Goal: Task Accomplishment & Management: Complete application form

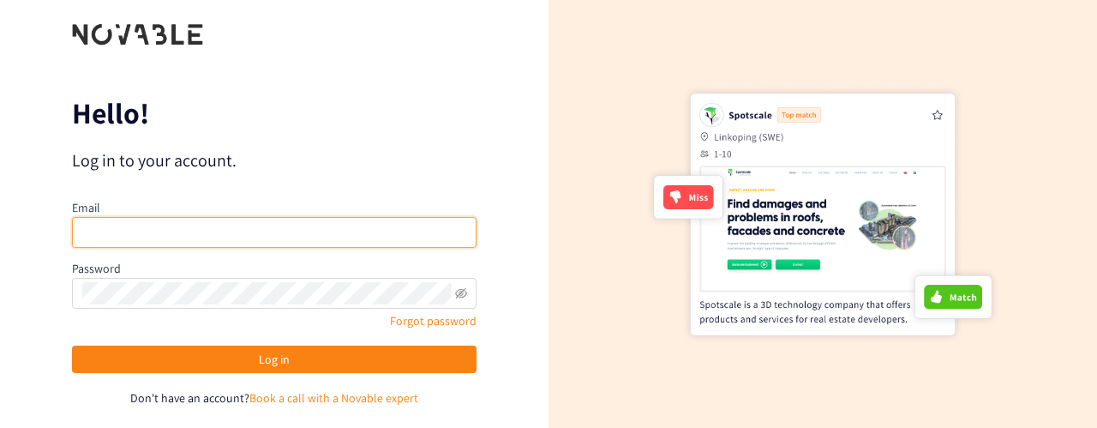
click at [219, 241] on input "email" at bounding box center [274, 232] width 405 height 31
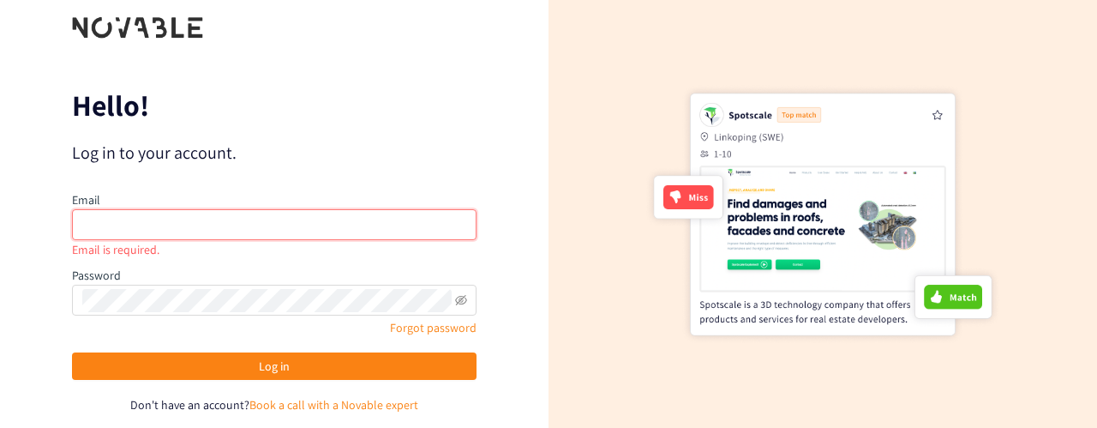
type input "[EMAIL_ADDRESS][DOMAIN_NAME]"
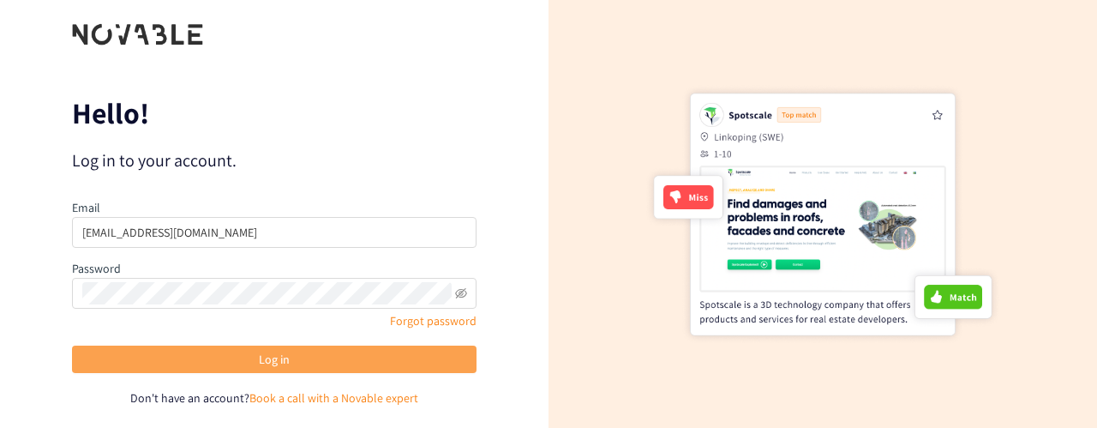
click at [388, 360] on button "Log in" at bounding box center [274, 359] width 405 height 27
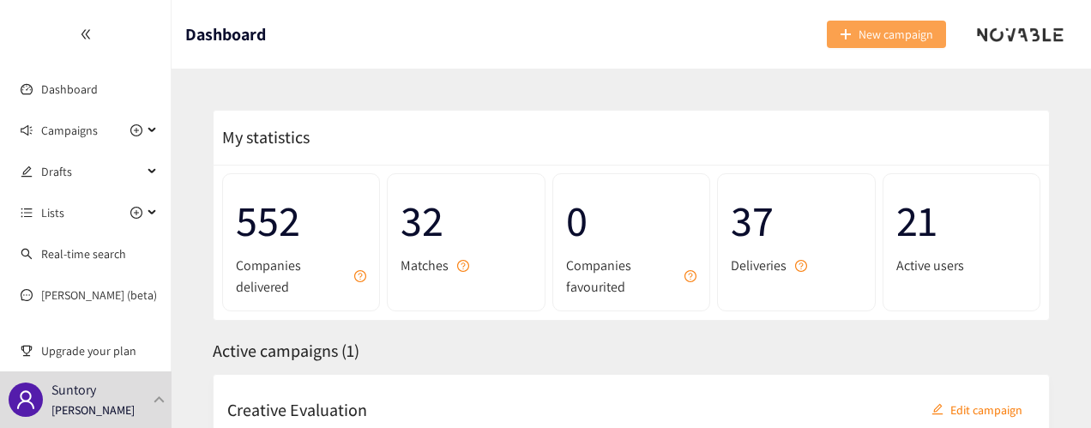
click at [876, 30] on span "New campaign" at bounding box center [895, 34] width 75 height 19
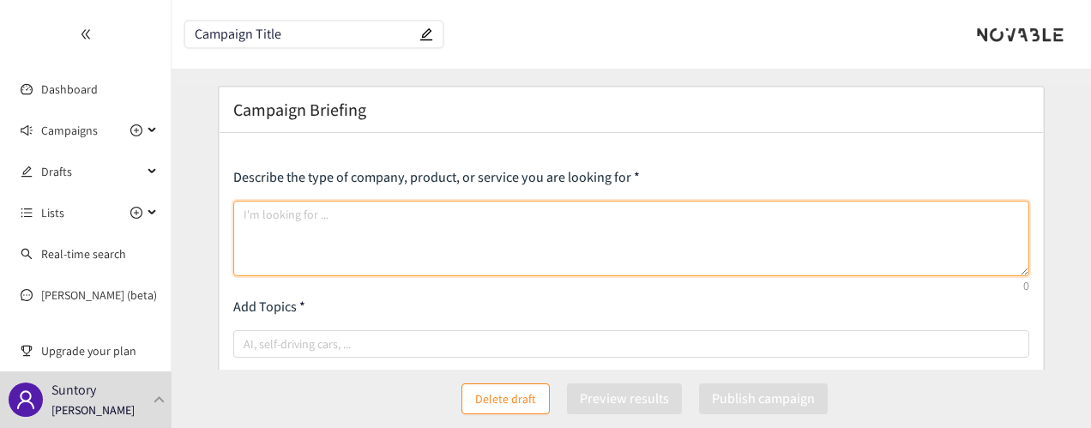
click at [394, 231] on textarea at bounding box center [631, 238] width 796 height 75
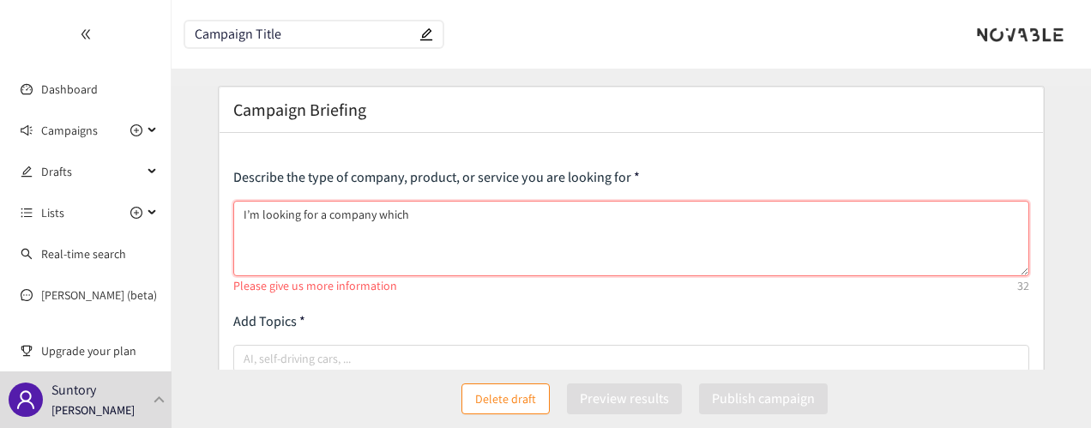
drag, startPoint x: 416, startPoint y: 213, endPoint x: 200, endPoint y: 213, distance: 216.1
paste textarea "startups or technology providers that leverage microbial or yeast-based process…"
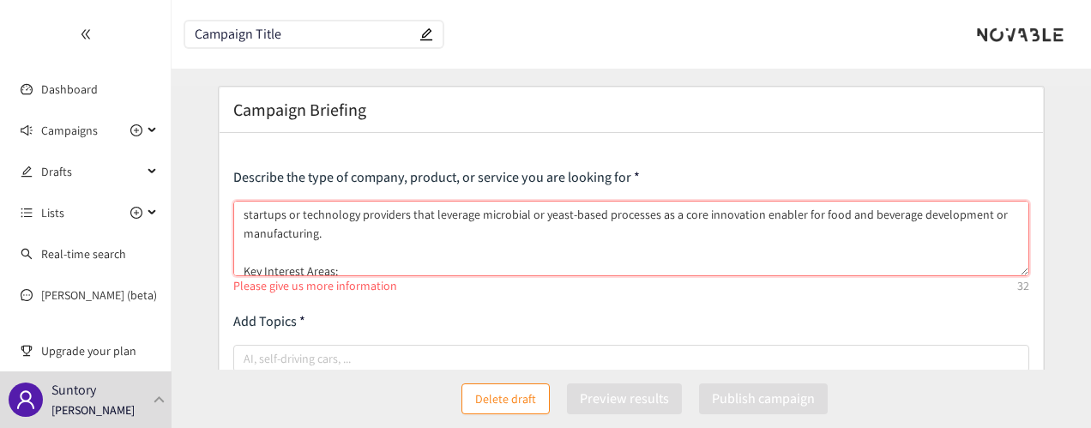
scroll to position [418, 0]
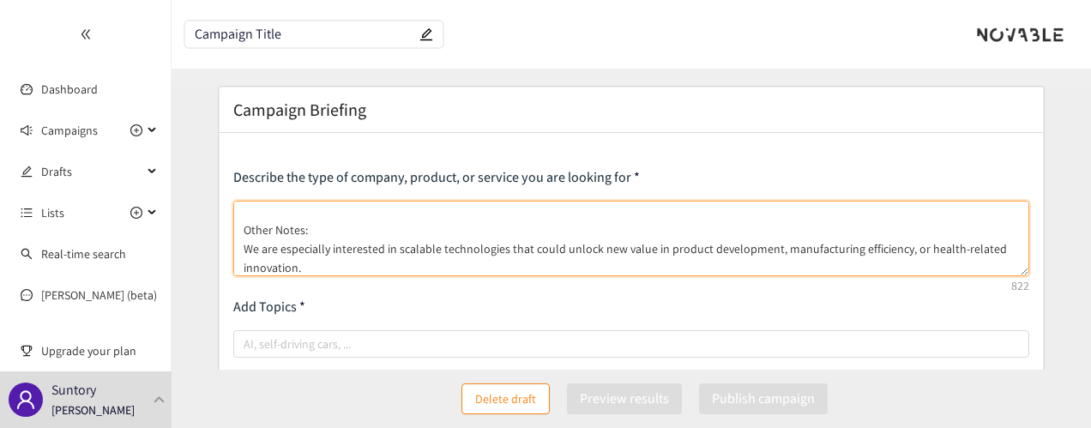
click at [312, 227] on textarea "startups or technology providers that leverage microbial or yeast-based process…" at bounding box center [631, 238] width 796 height 75
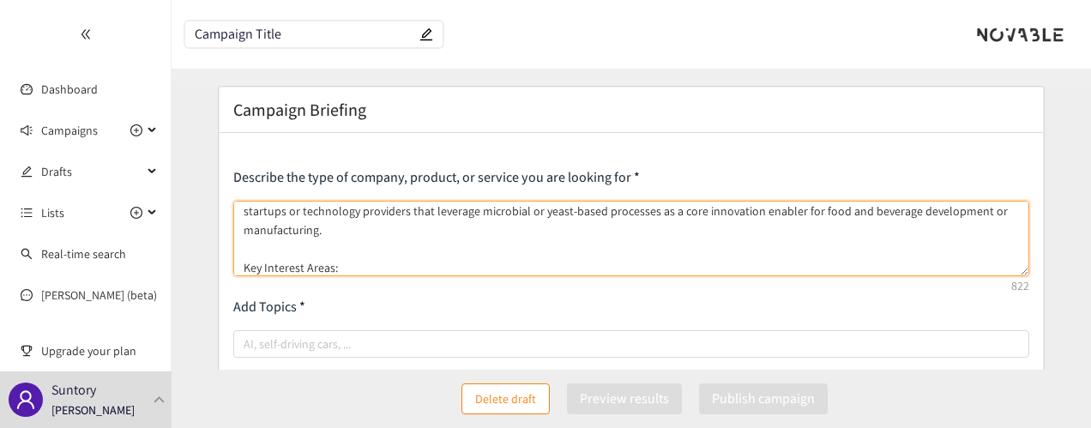
scroll to position [0, 0]
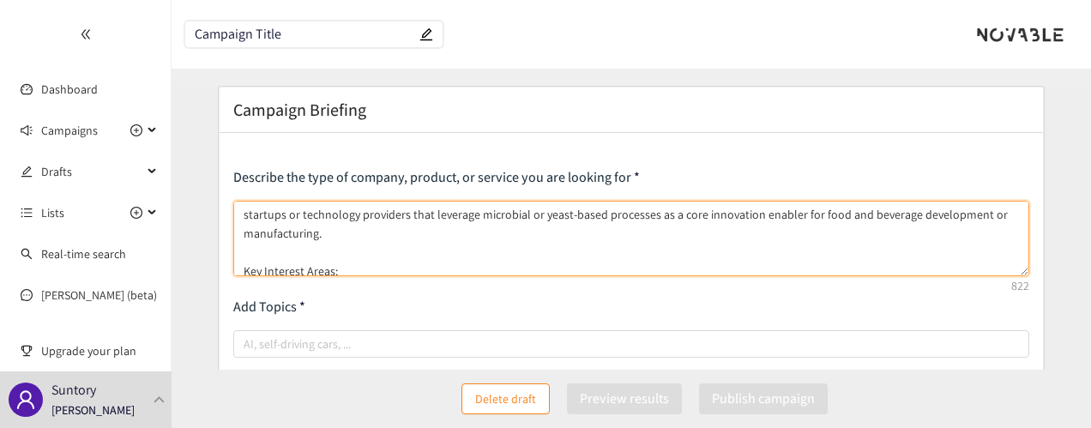
click at [238, 214] on textarea "startups or technology providers that leverage microbial or yeast-based process…" at bounding box center [631, 238] width 796 height 75
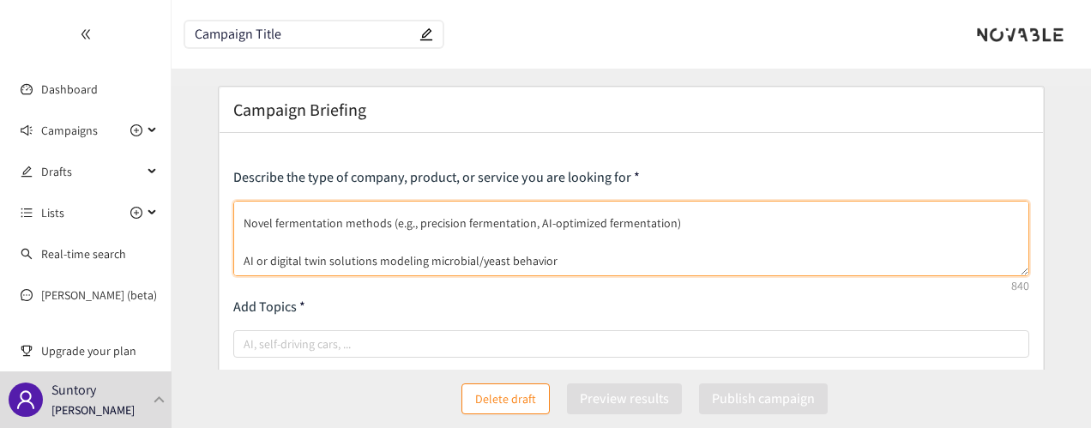
click at [239, 223] on textarea "I have looked for startups or technology providers that leverage microbial or y…" at bounding box center [631, 238] width 796 height 75
click at [240, 261] on textarea "I have looked for startups or technology providers that leverage microbial or y…" at bounding box center [631, 238] width 796 height 75
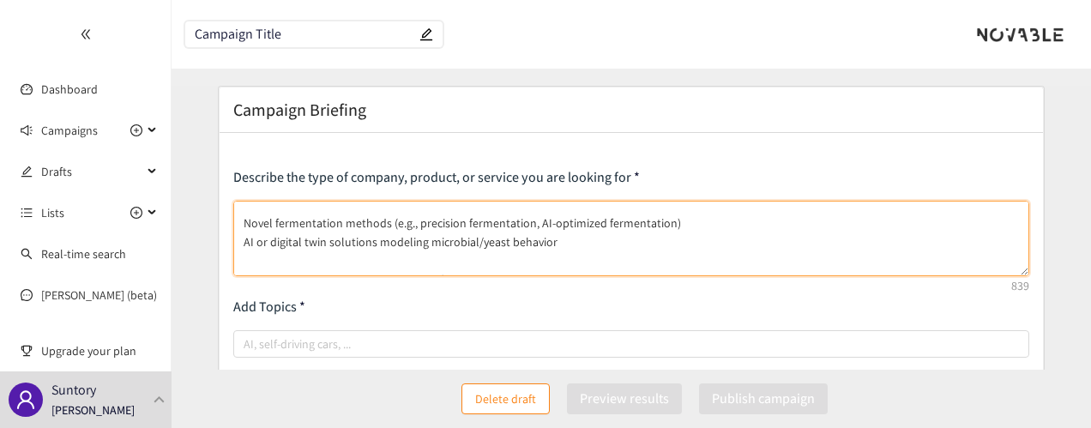
click at [364, 261] on textarea "I have looked for startups or technology providers that leverage microbial or y…" at bounding box center [631, 238] width 796 height 75
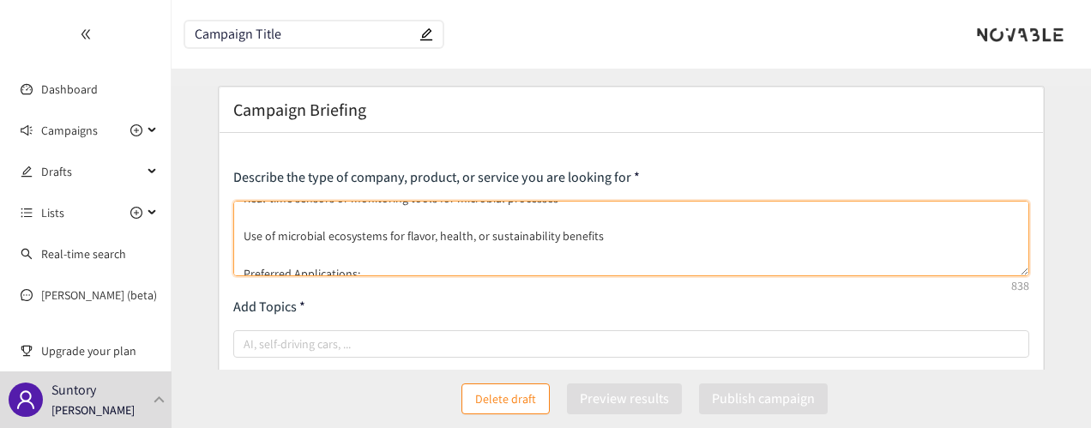
scroll to position [171, 0]
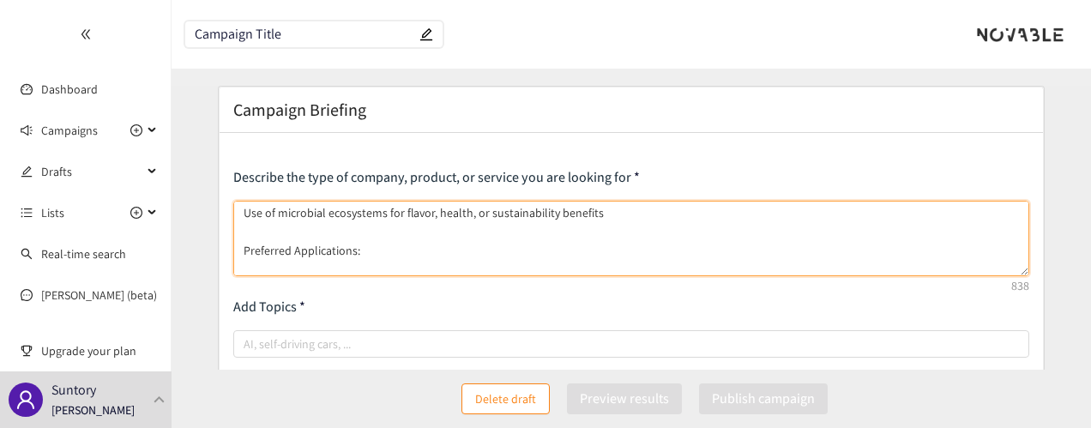
click at [240, 217] on textarea "I have looked for startups or technology providers that leverage microbial or y…" at bounding box center [631, 238] width 796 height 75
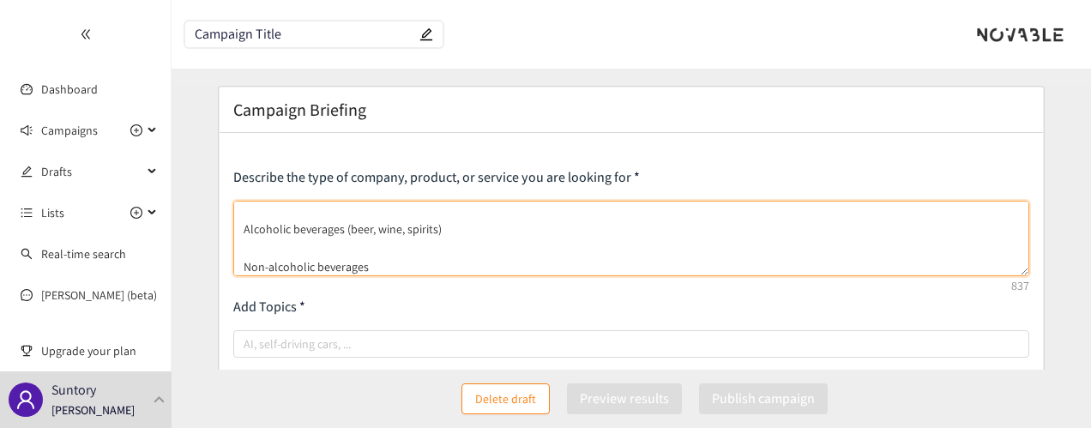
scroll to position [238, 0]
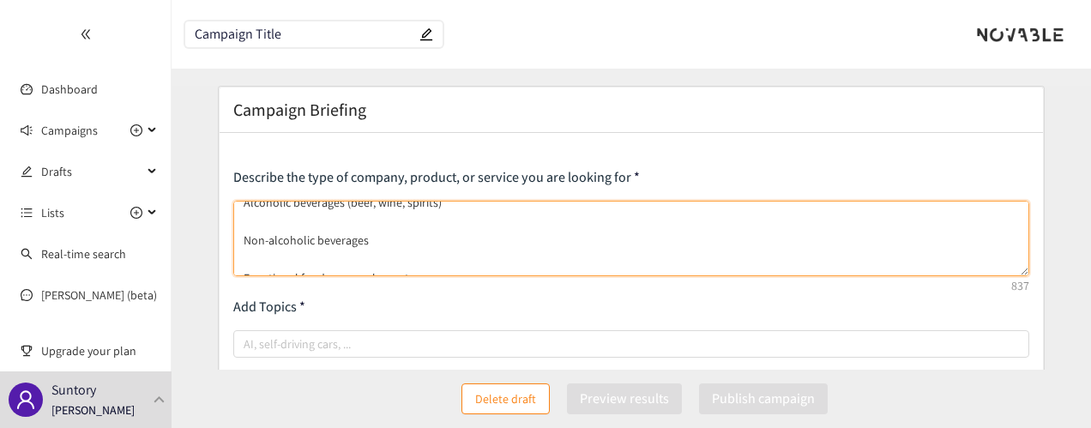
click at [273, 229] on textarea "I have looked for startups or technology providers that leverage microbial or y…" at bounding box center [631, 238] width 796 height 75
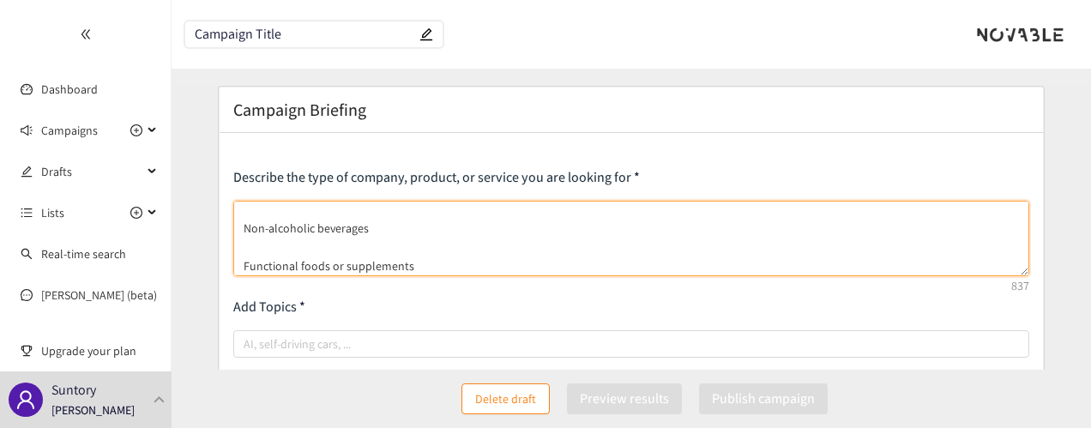
scroll to position [213, 0]
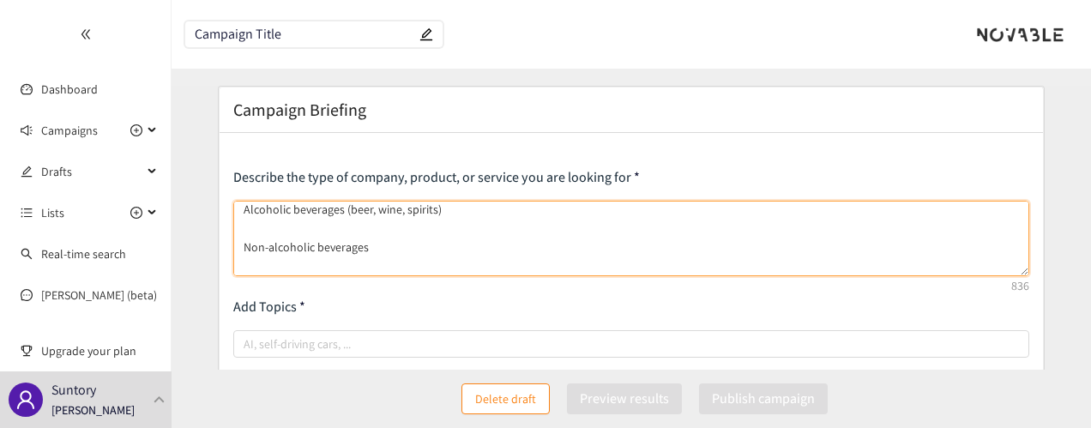
click at [252, 255] on textarea "I have looked for startups or technology providers that leverage microbial or y…" at bounding box center [631, 238] width 796 height 75
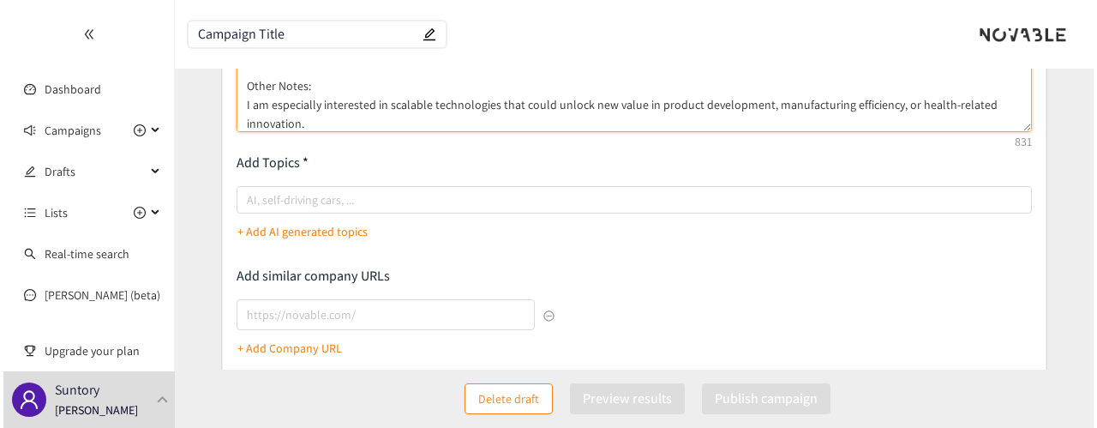
scroll to position [171, 0]
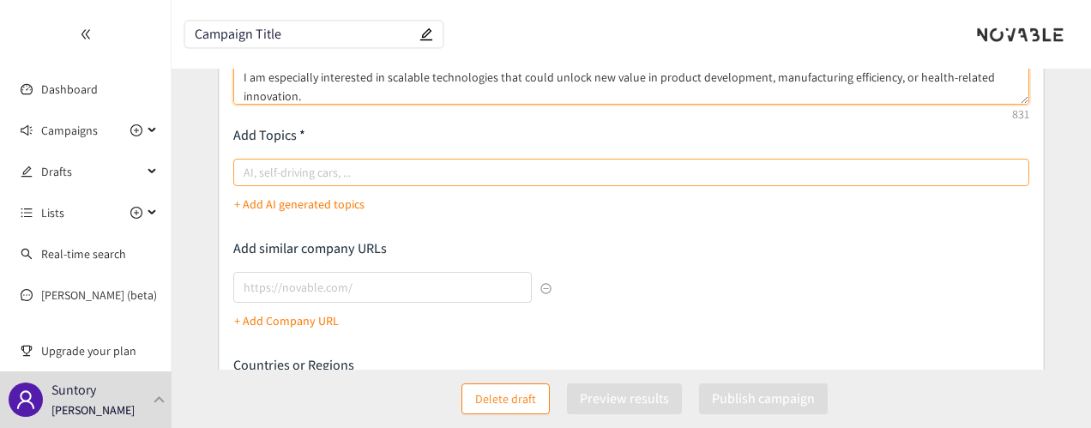
click at [380, 169] on div at bounding box center [622, 172] width 771 height 21
type textarea "I have looked for startups or technology providers that leverage microbial or y…"
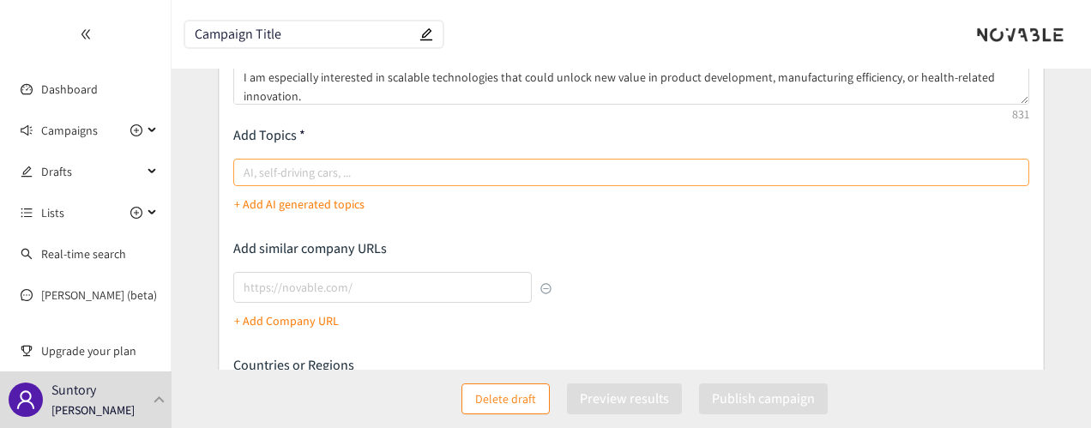
click at [247, 169] on input "AI, self-driving cars, ..." at bounding box center [244, 172] width 3 height 21
click at [340, 211] on p "+ Add AI generated topics" at bounding box center [299, 204] width 130 height 19
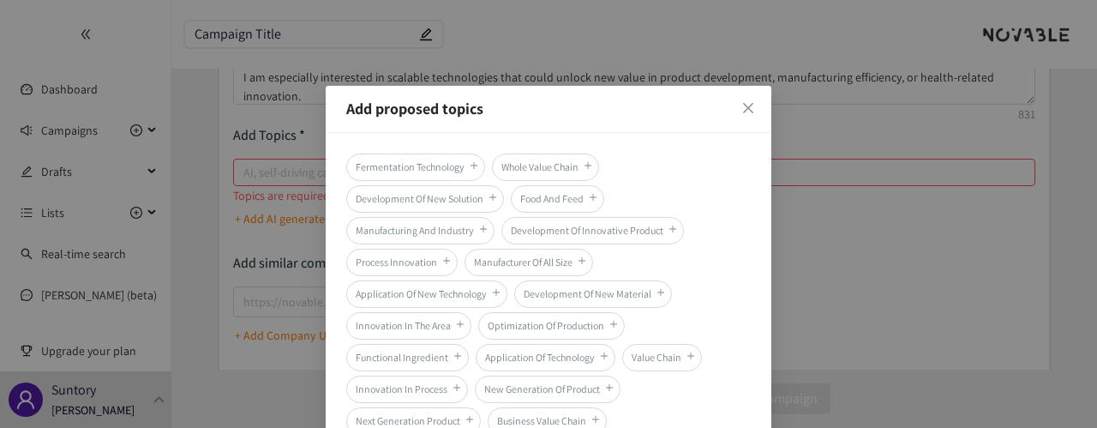
click at [446, 171] on span "Fermentation Technology" at bounding box center [415, 166] width 139 height 27
click at [578, 332] on span "Optimization Of Production" at bounding box center [551, 325] width 147 height 27
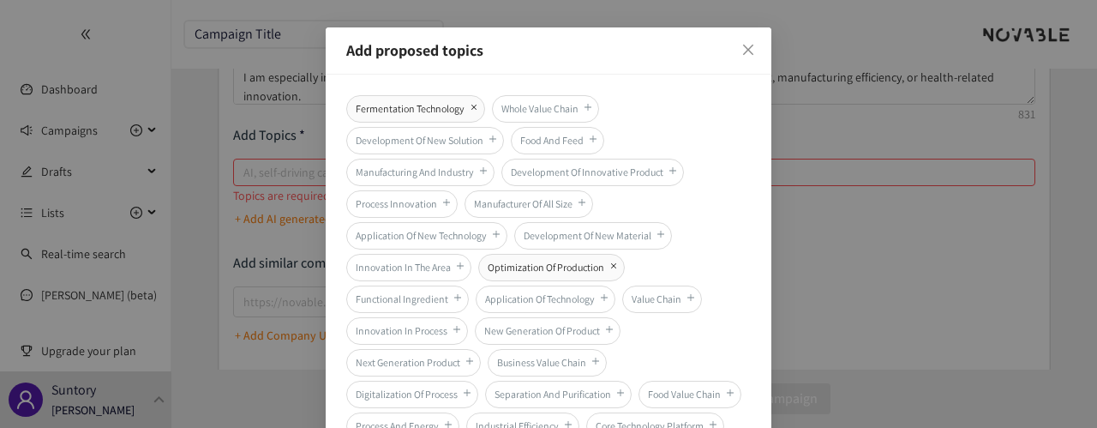
scroll to position [86, 0]
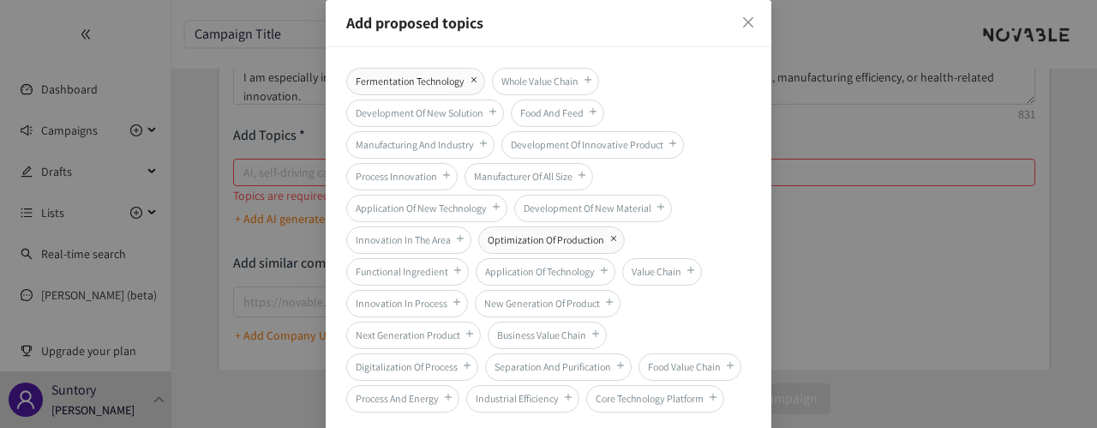
click at [441, 278] on span "Functional Ingredient" at bounding box center [407, 271] width 123 height 27
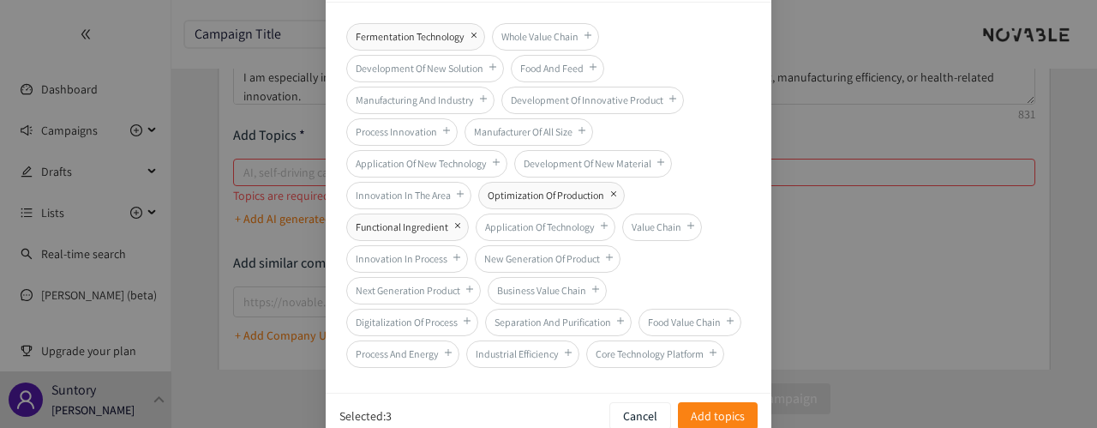
scroll to position [154, 0]
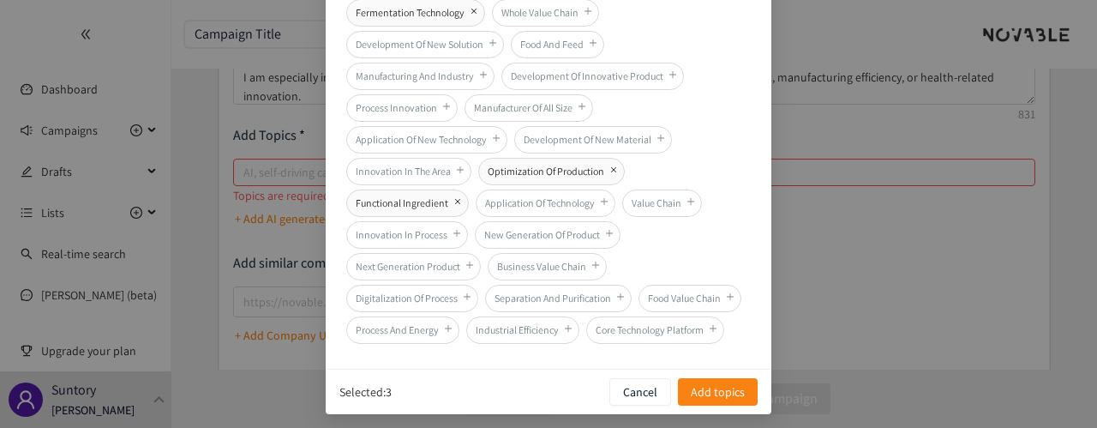
click at [403, 240] on span "Innovation In Process" at bounding box center [407, 234] width 122 height 27
click at [700, 383] on span "Add topics" at bounding box center [718, 391] width 54 height 19
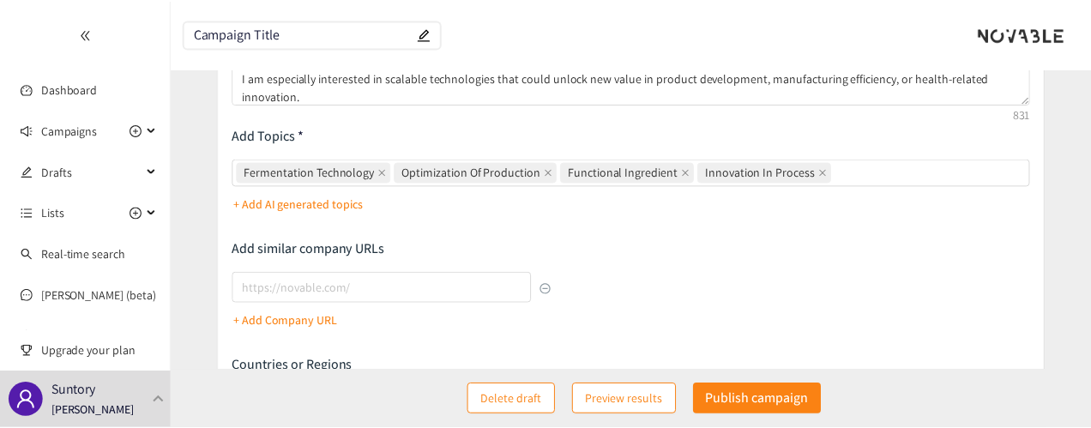
scroll to position [69, 0]
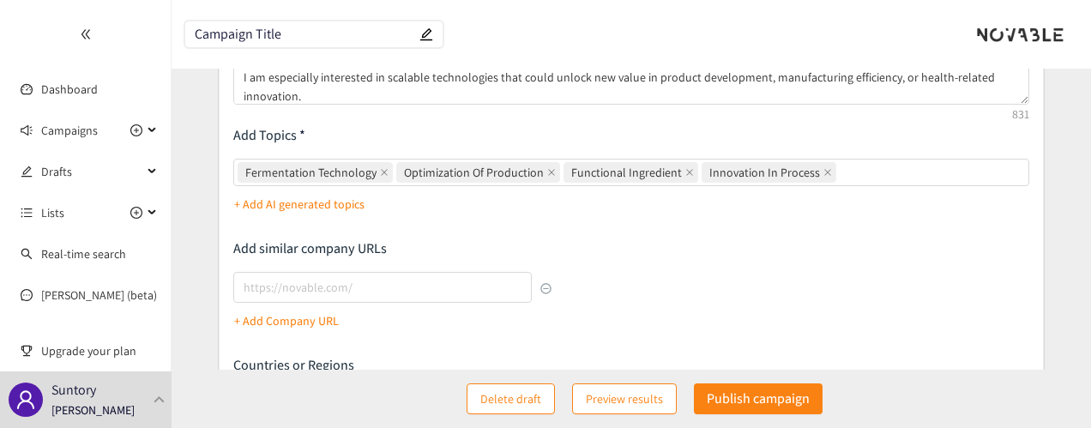
click at [580, 246] on div "Describe the type of company, product, or service you are looking for I have lo…" at bounding box center [631, 272] width 796 height 550
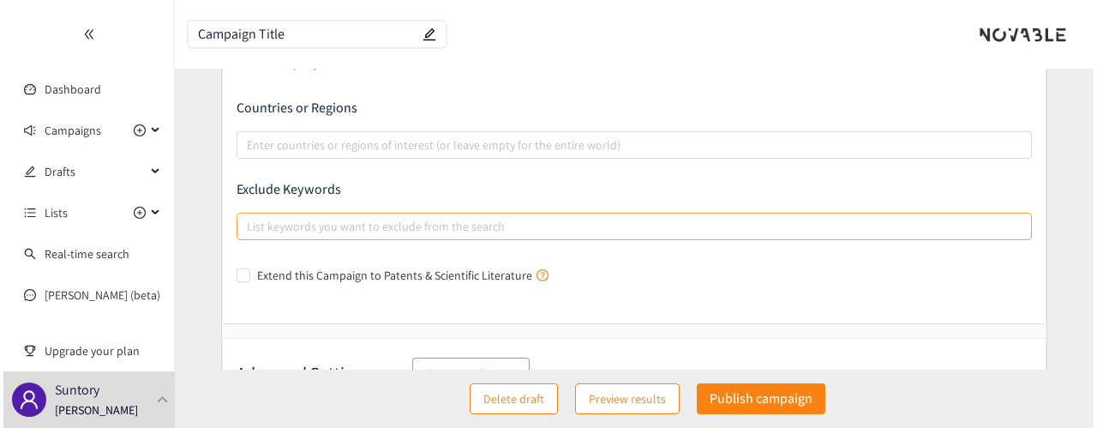
scroll to position [473, 0]
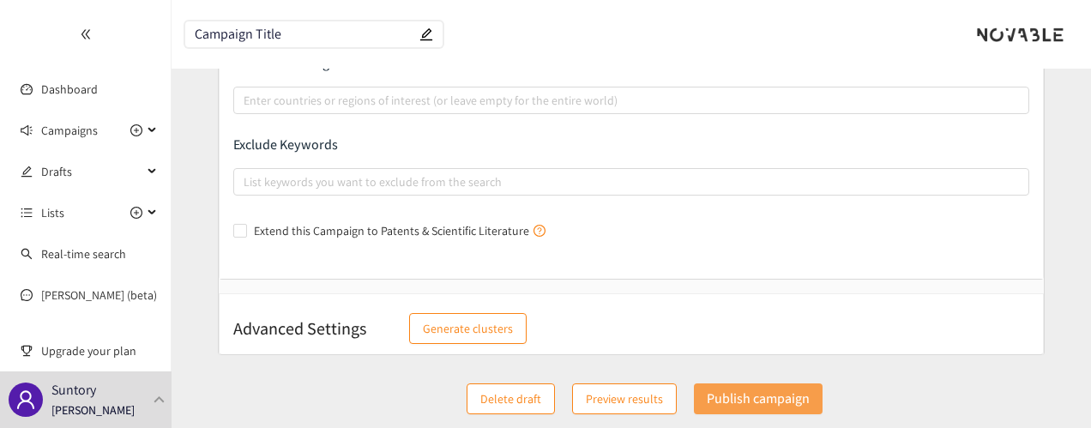
click at [749, 397] on p "Publish campaign" at bounding box center [757, 398] width 103 height 21
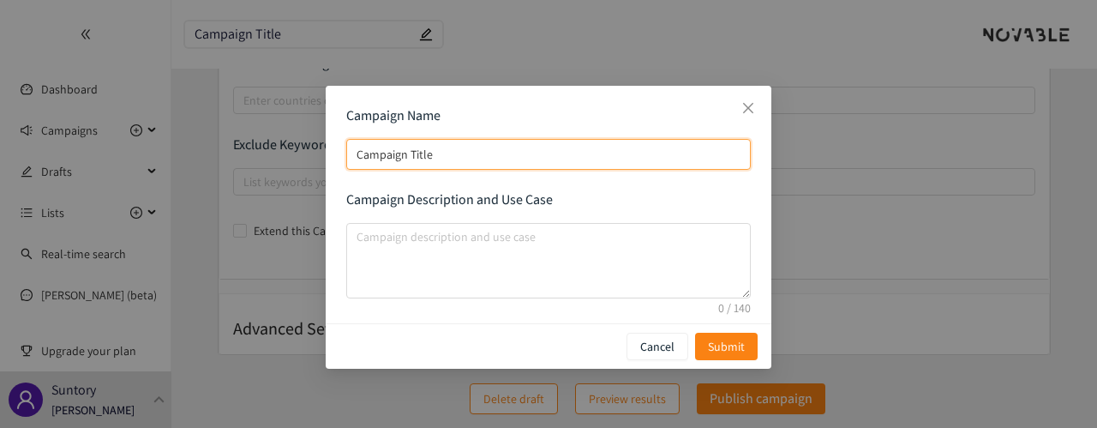
click at [573, 159] on input "Campaign Title" at bounding box center [548, 154] width 405 height 31
drag, startPoint x: 616, startPoint y: 157, endPoint x: 170, endPoint y: 162, distance: 446.7
click at [170, 162] on div "Campaign Name Campaign Title Campaign Description and Use Case Cancel Submit" at bounding box center [548, 214] width 1097 height 428
paste input "Microbial and Yeast-Driven Technologies for Food & Beverage Innovation"
type input "Microbial and Yeast-Driven Technologies for Food & Beverage Innovation"
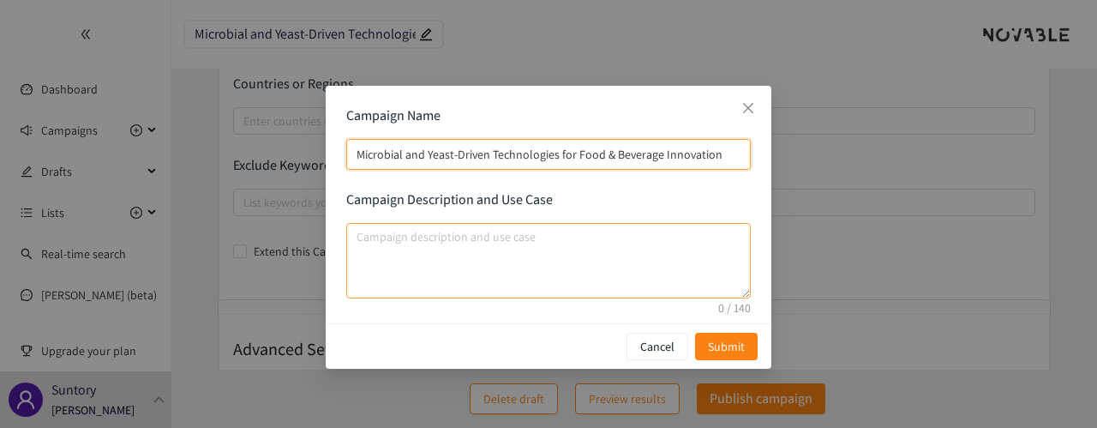
scroll to position [494, 0]
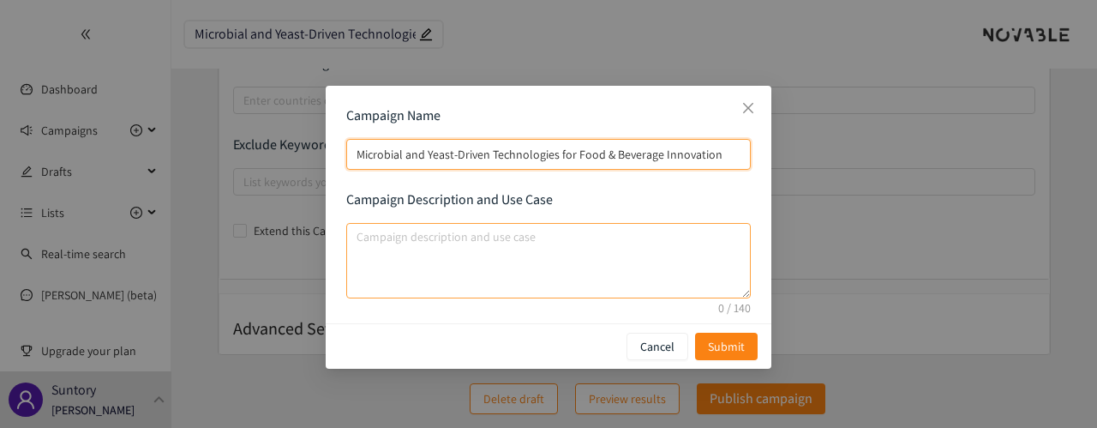
type input "Microbial and Yeast-Driven Technologies for Food & Beverage Innovation"
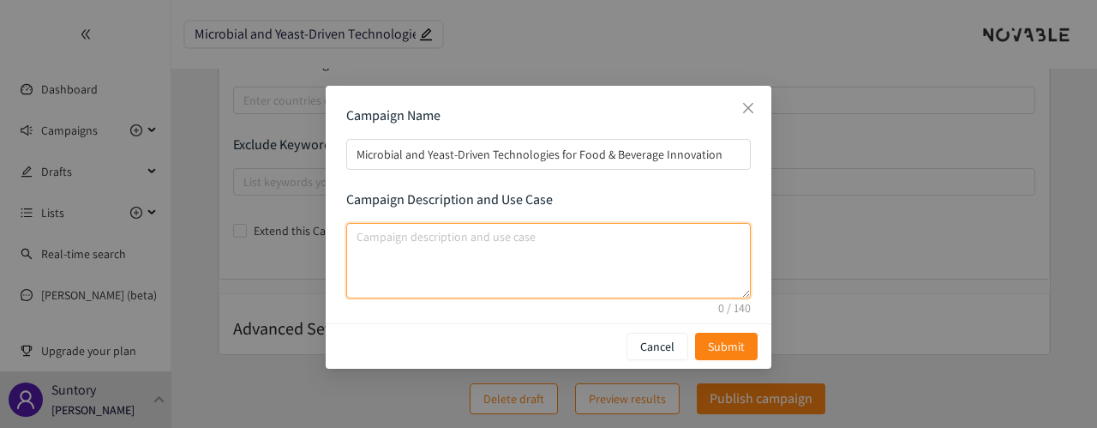
click at [686, 280] on textarea "campaign description and use case" at bounding box center [548, 260] width 405 height 75
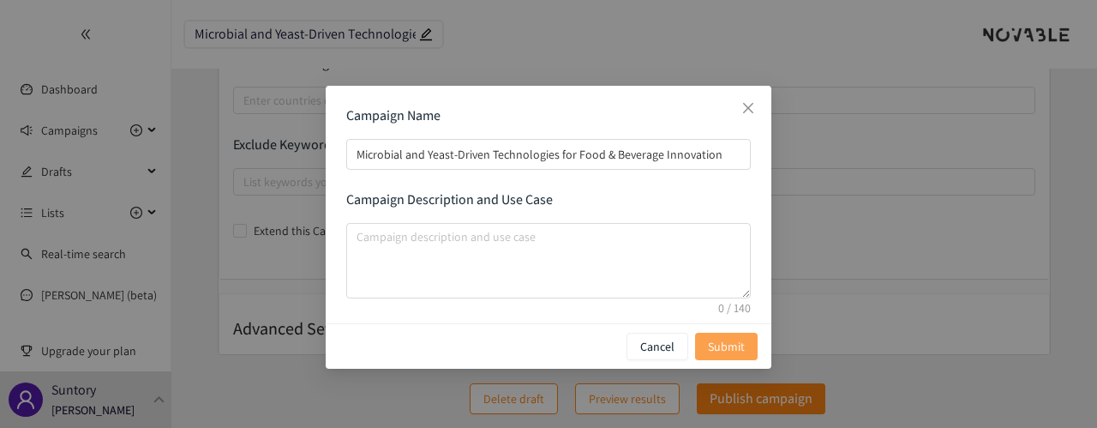
click at [712, 352] on span "Submit" at bounding box center [726, 346] width 37 height 19
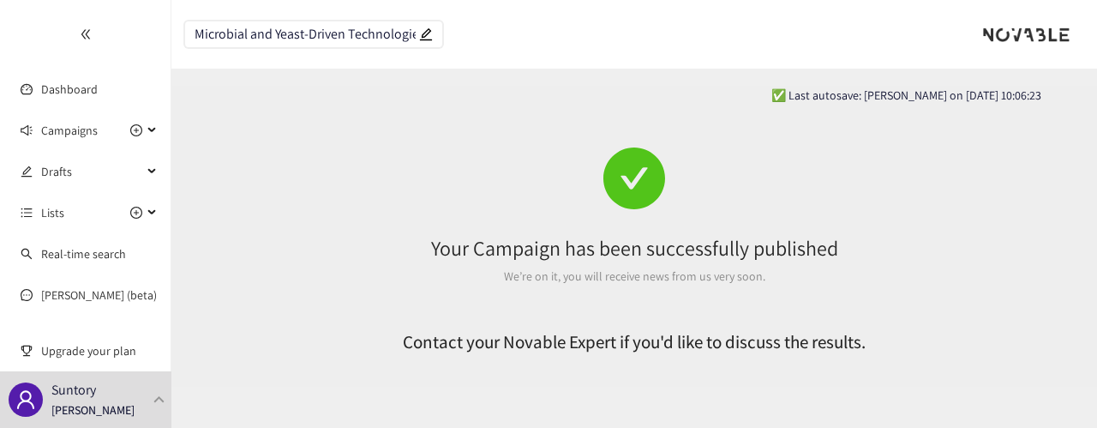
scroll to position [0, 0]
click at [90, 33] on div at bounding box center [85, 34] width 171 height 69
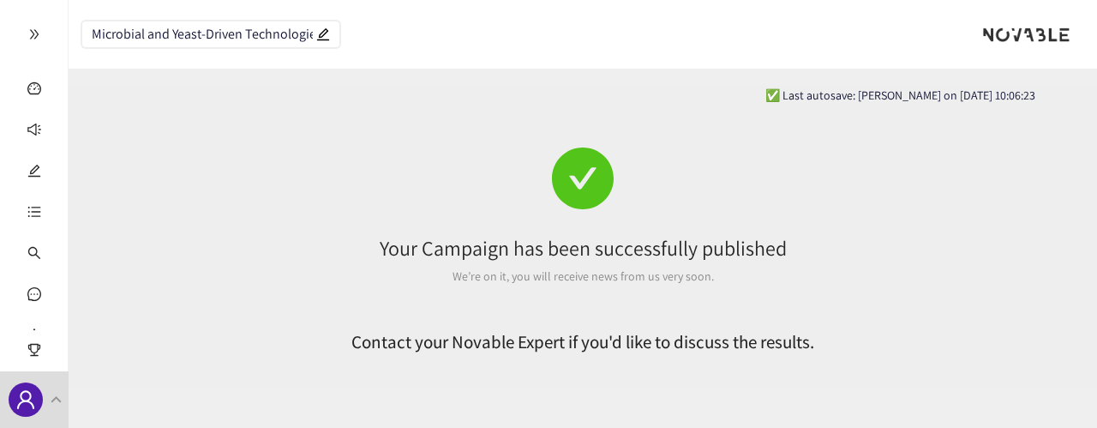
click at [17, 37] on div at bounding box center [34, 34] width 68 height 69
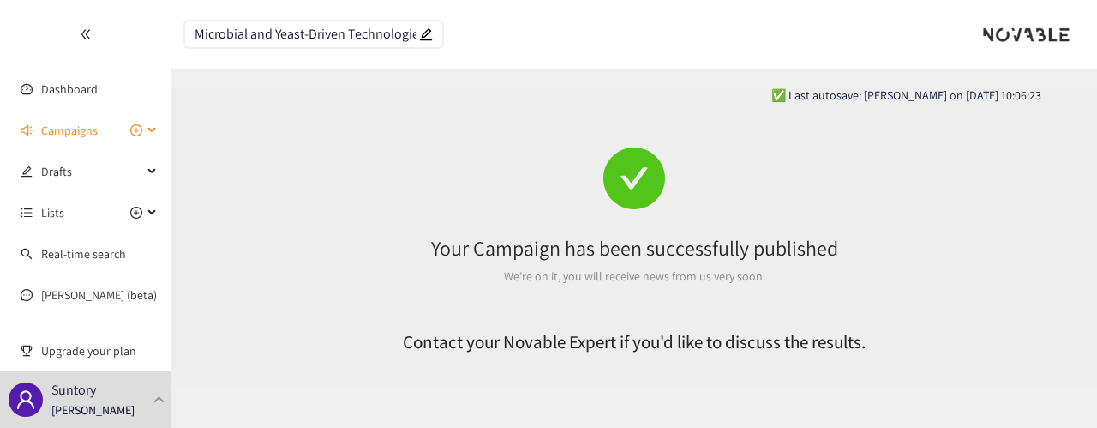
click at [70, 128] on span "Campaigns" at bounding box center [69, 130] width 57 height 34
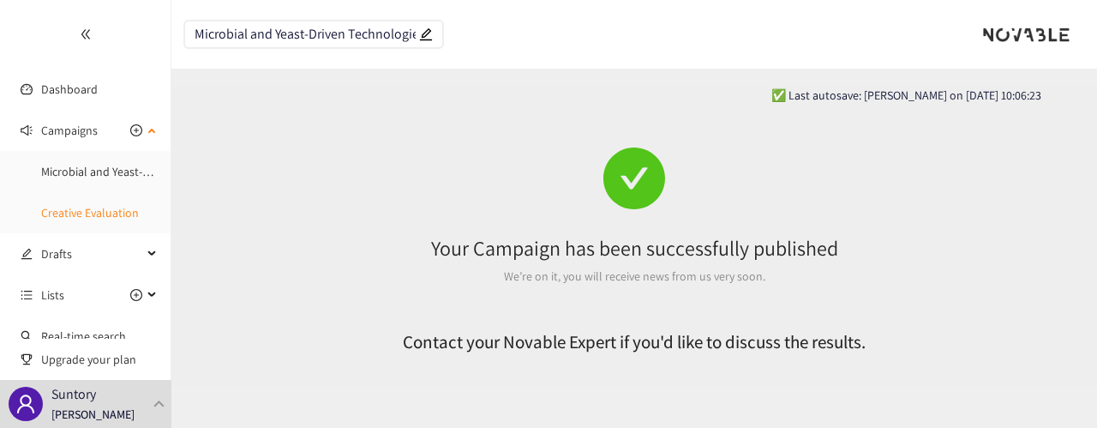
click at [101, 205] on link "Creative Evaluation" at bounding box center [90, 212] width 98 height 15
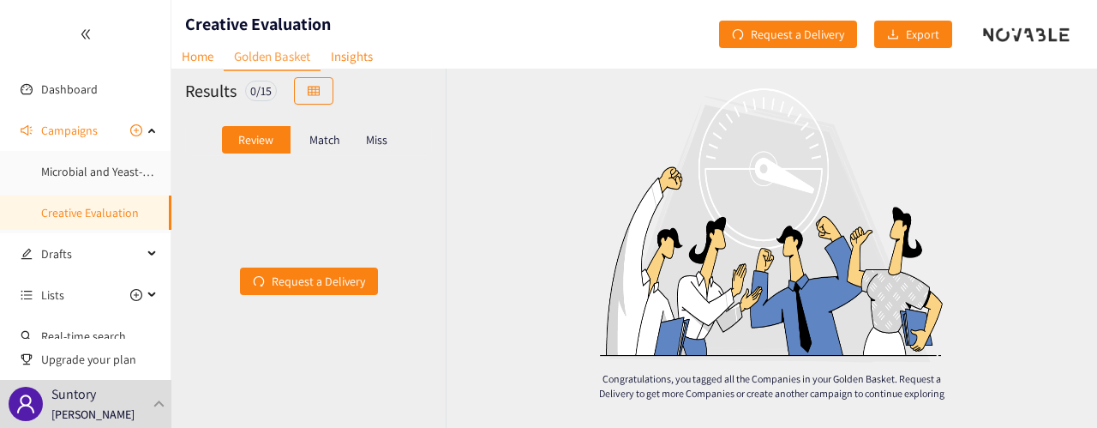
click at [328, 145] on p "Match" at bounding box center [325, 140] width 31 height 14
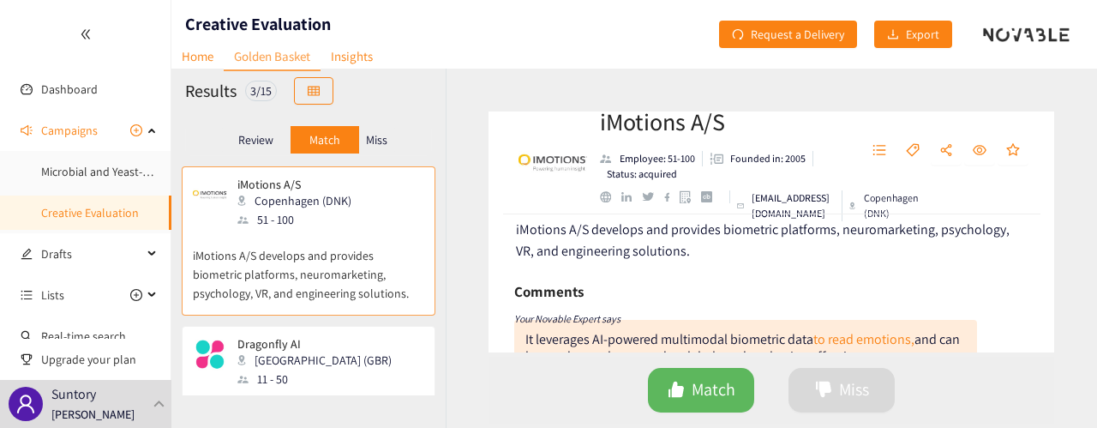
scroll to position [86, 0]
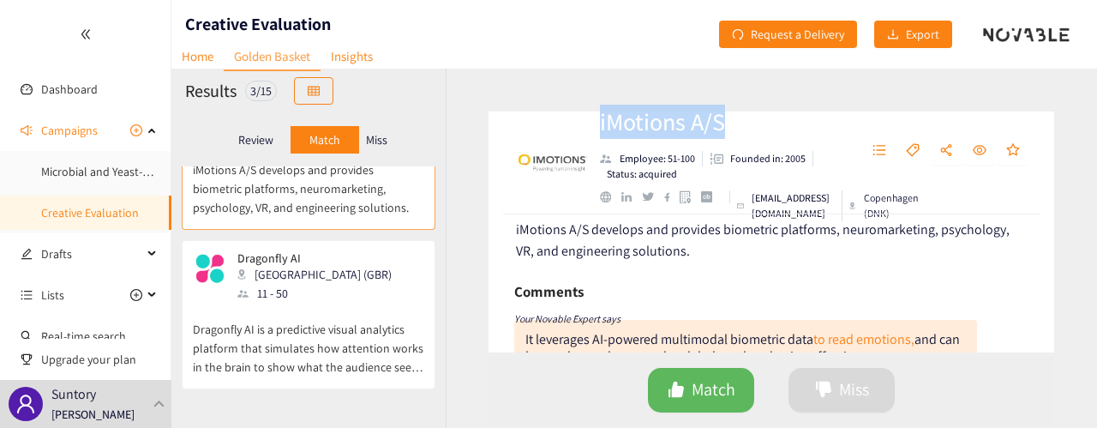
drag, startPoint x: 749, startPoint y: 127, endPoint x: 594, endPoint y: 123, distance: 155.2
click at [594, 123] on div "iMotions A/S Employee: 51-100 Founded in: 2005 Status: acquired [EMAIL_ADDRESS]…" at bounding box center [772, 162] width 566 height 103
copy h2 "iMotions A/S"
click at [346, 272] on div "Dragonfly AI London (GBR) 11 - 50" at bounding box center [308, 276] width 231 height 51
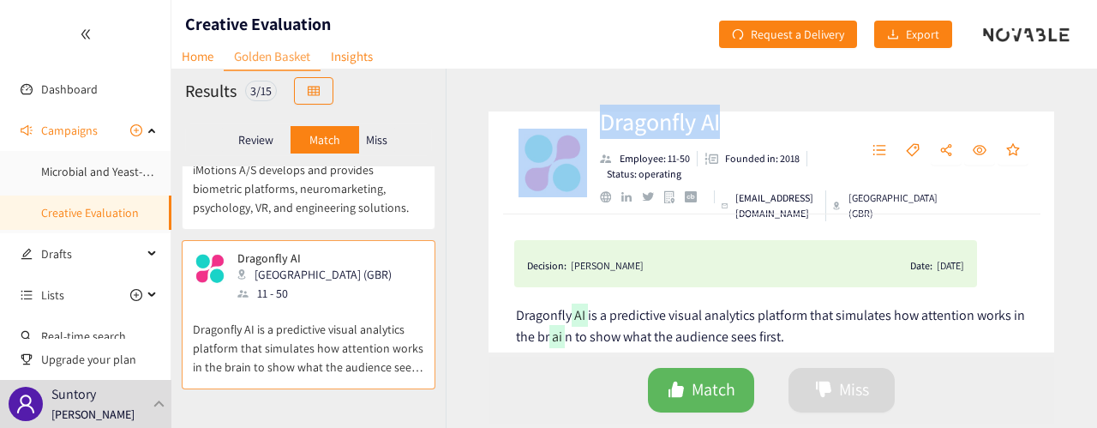
drag, startPoint x: 748, startPoint y: 128, endPoint x: 587, endPoint y: 128, distance: 161.2
click at [587, 128] on div "Dragonfly AI Employee: 11-50 Founded in: 2018 Status: operating [EMAIL_ADDRESS]…" at bounding box center [772, 162] width 566 height 103
click at [645, 125] on h2 "Dragonfly AI" at bounding box center [720, 122] width 240 height 34
drag, startPoint x: 748, startPoint y: 119, endPoint x: 602, endPoint y: 127, distance: 146.8
click at [602, 127] on h2 "Dragonfly AI" at bounding box center [720, 122] width 240 height 34
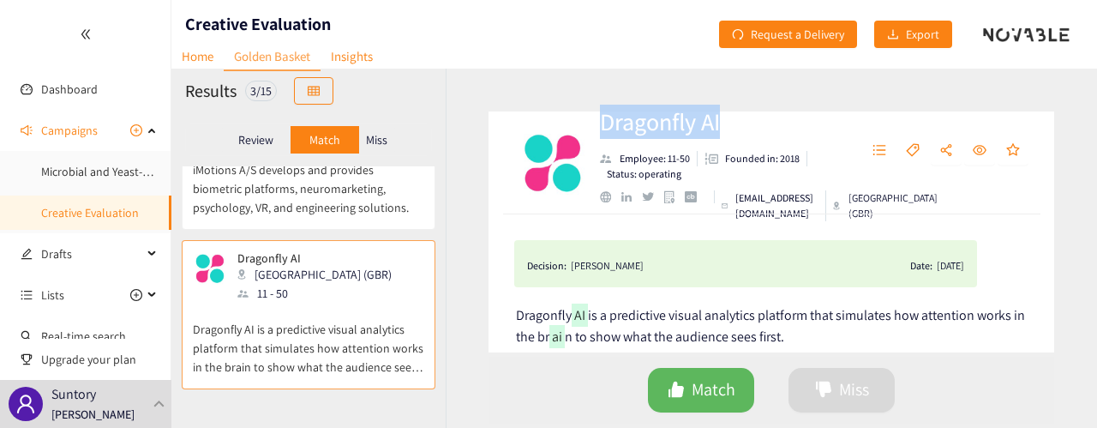
copy h2 "Dragonfly AI"
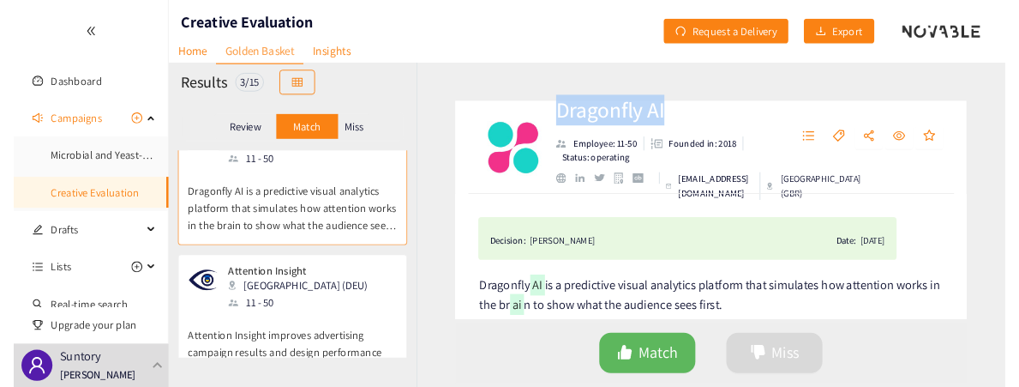
scroll to position [247, 0]
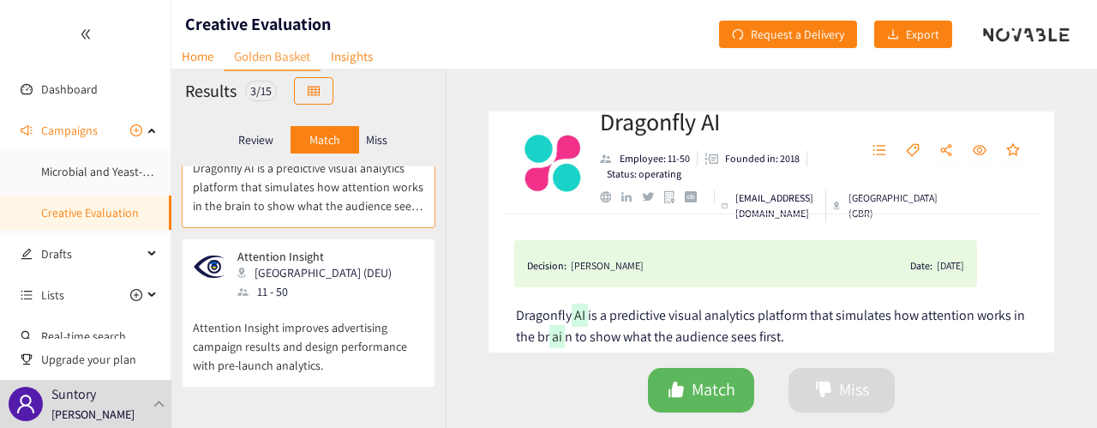
click at [310, 295] on div "11 - 50" at bounding box center [319, 291] width 165 height 19
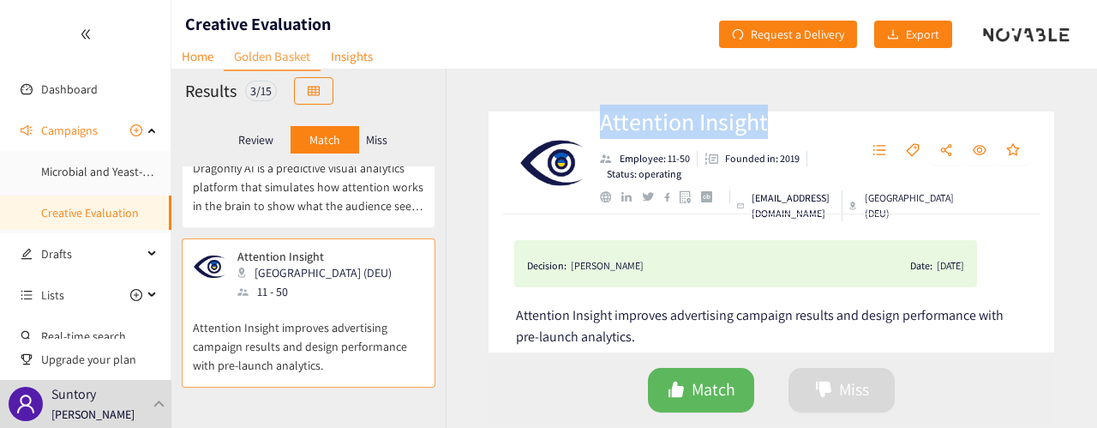
drag, startPoint x: 809, startPoint y: 118, endPoint x: 600, endPoint y: 123, distance: 209.3
click at [600, 123] on h2 "Attention Insight" at bounding box center [720, 122] width 240 height 34
copy h2 "Attention Insight"
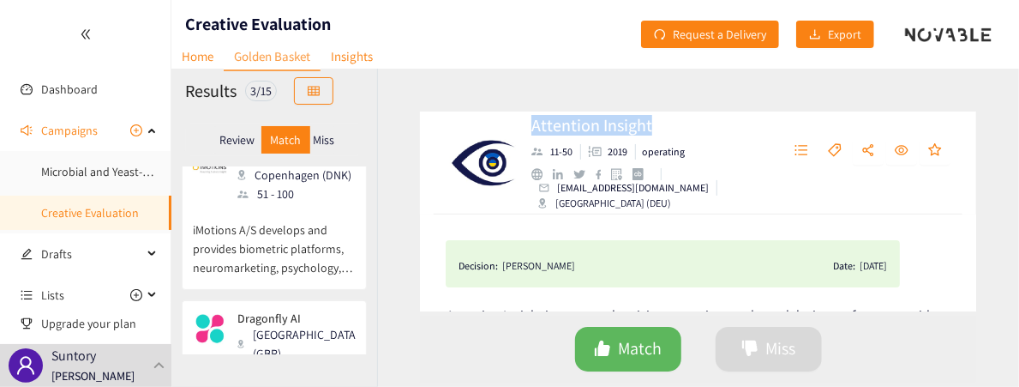
scroll to position [0, 0]
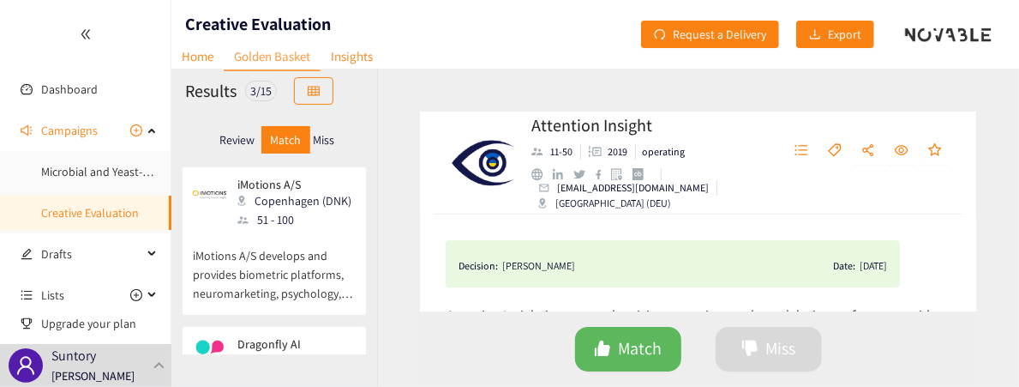
click at [291, 249] on p "iMotions A/S develops and provides biometric platforms, neuromarketing, psychol…" at bounding box center [274, 266] width 163 height 74
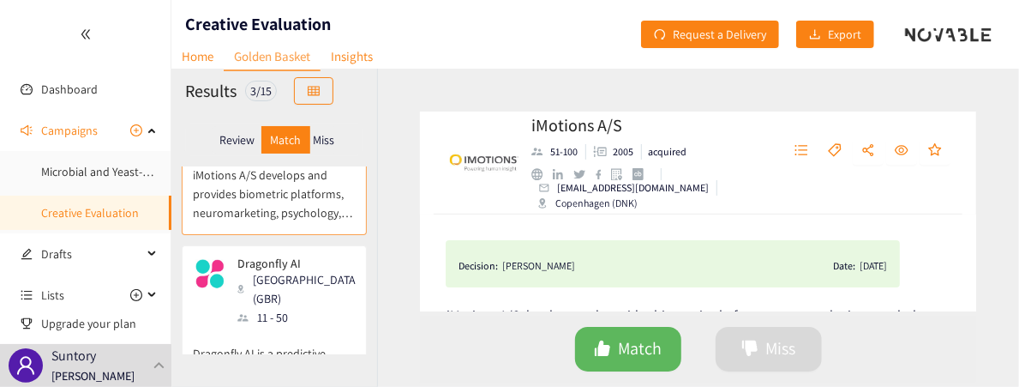
scroll to position [171, 0]
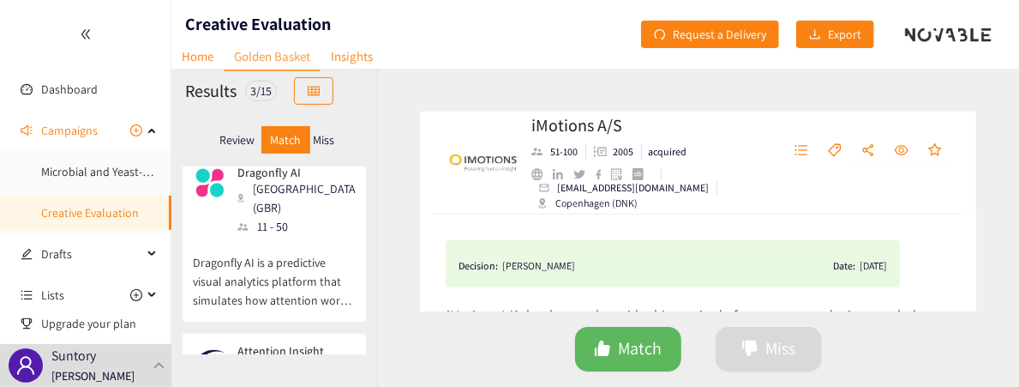
click at [216, 187] on img at bounding box center [210, 182] width 34 height 34
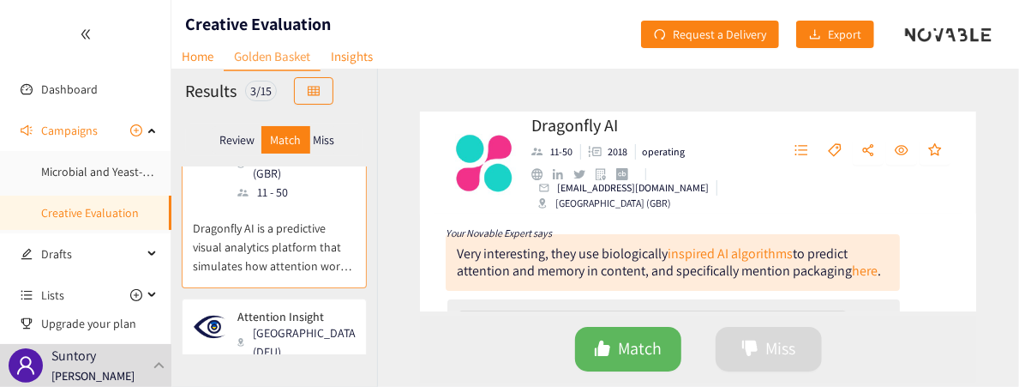
scroll to position [257, 0]
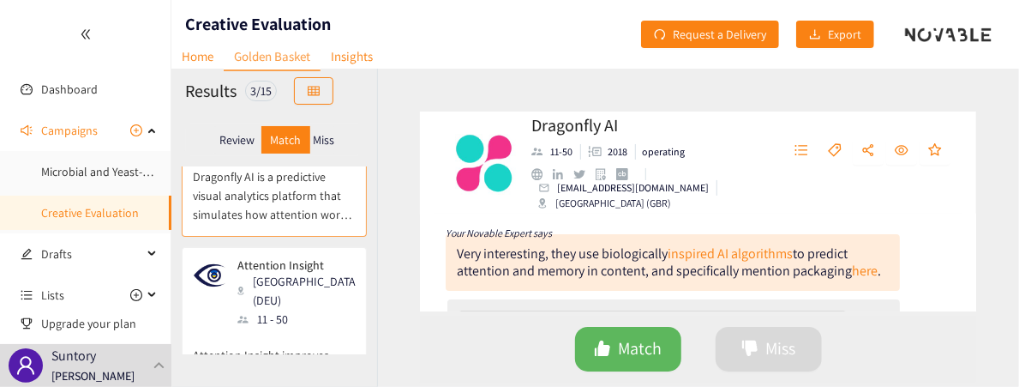
click at [216, 258] on img at bounding box center [210, 275] width 34 height 34
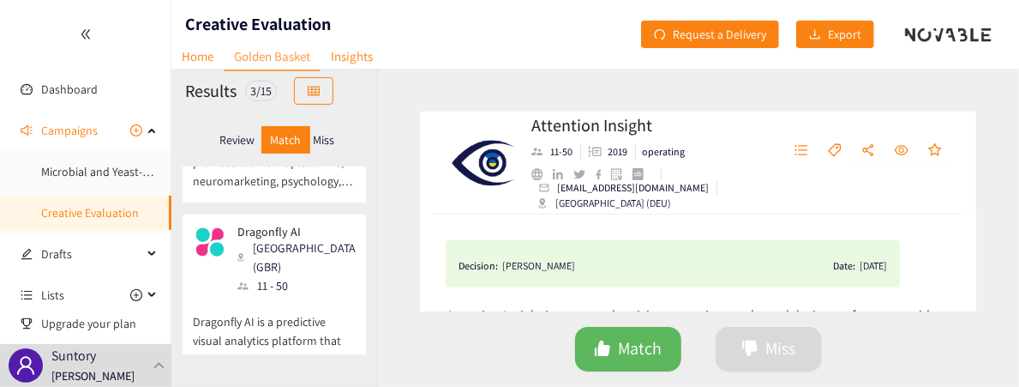
scroll to position [86, 0]
